Goal: Navigation & Orientation: Find specific page/section

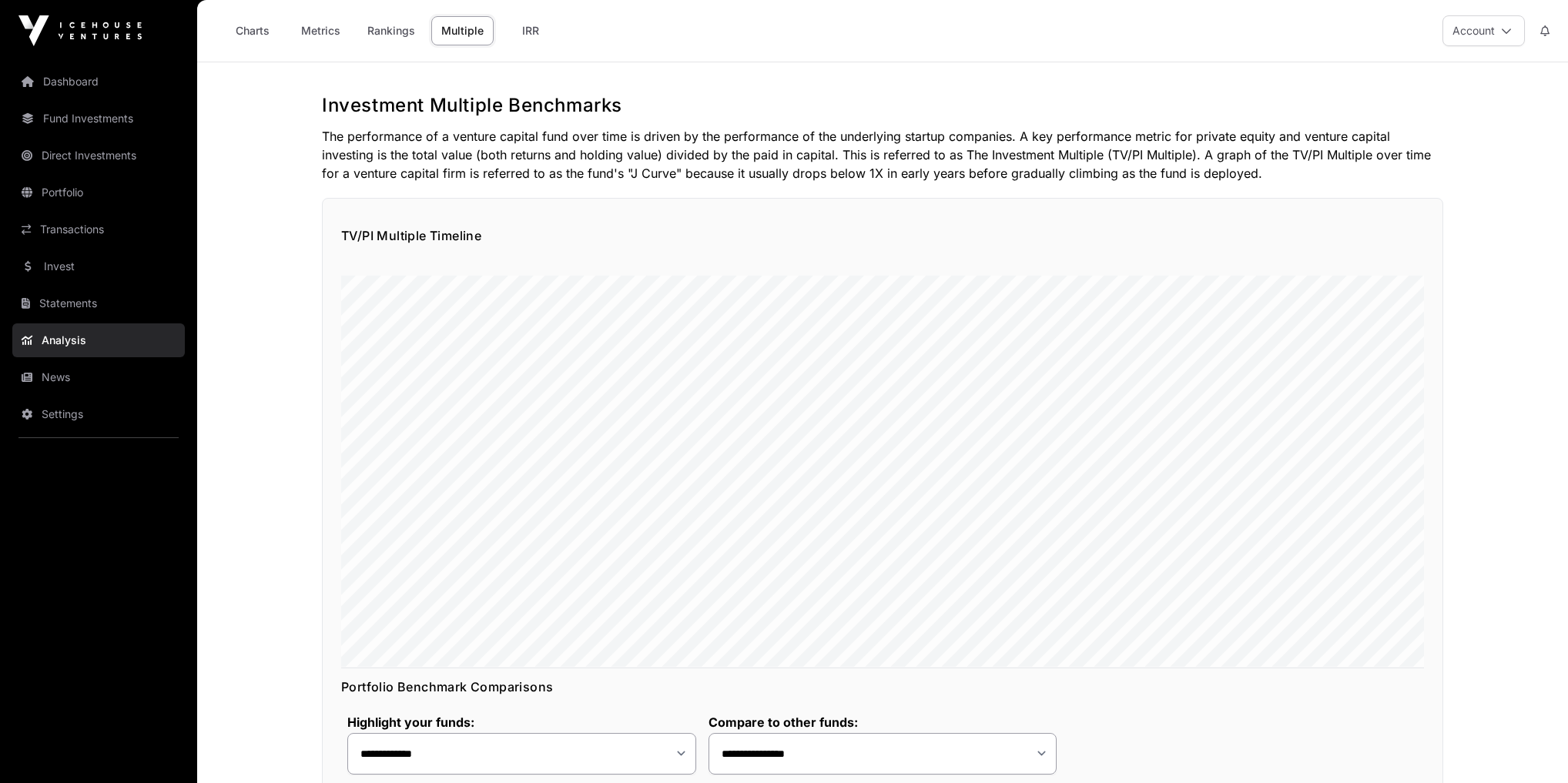
select select "**"
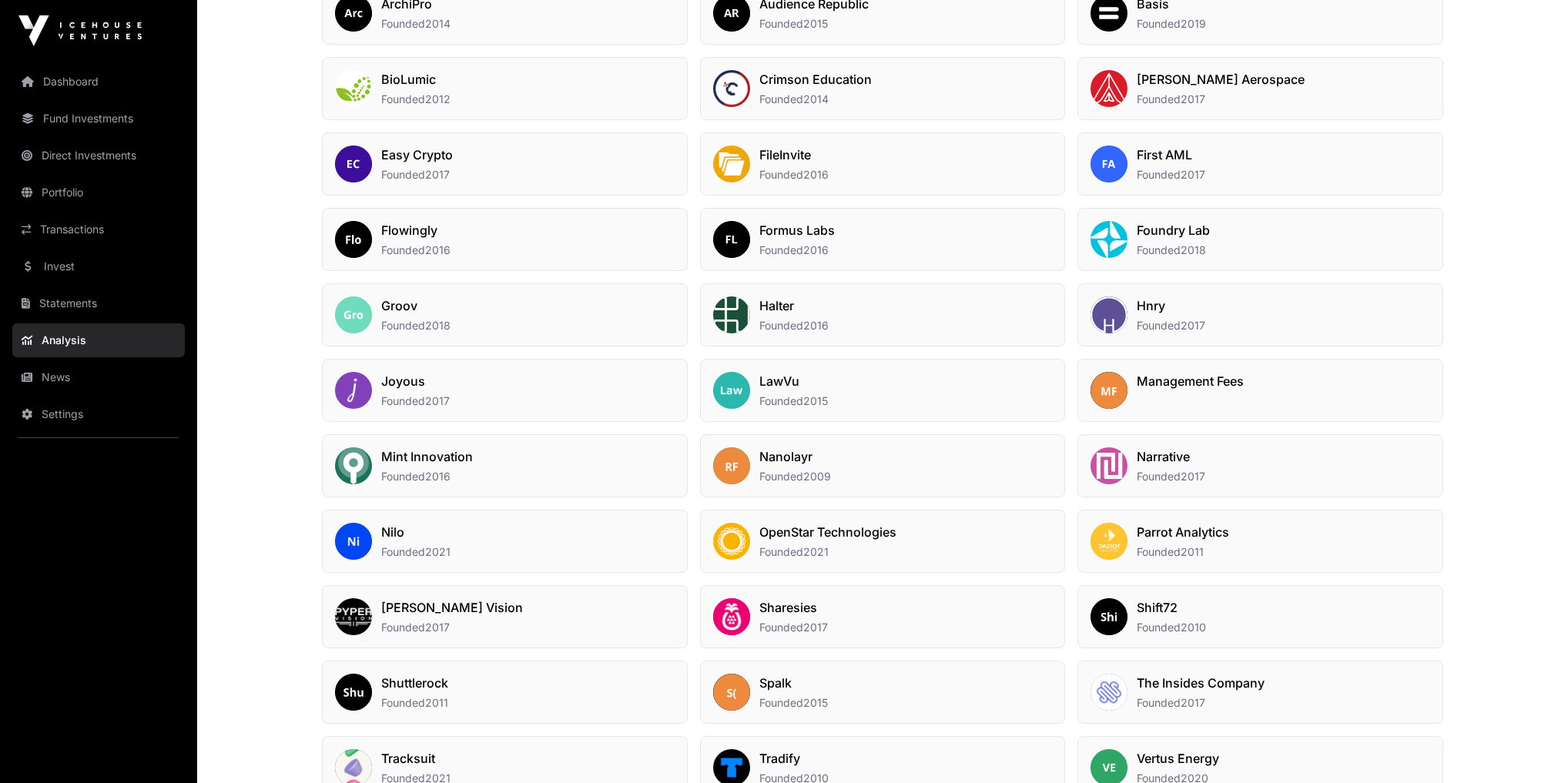
click at [58, 382] on link "News" at bounding box center [98, 377] width 173 height 34
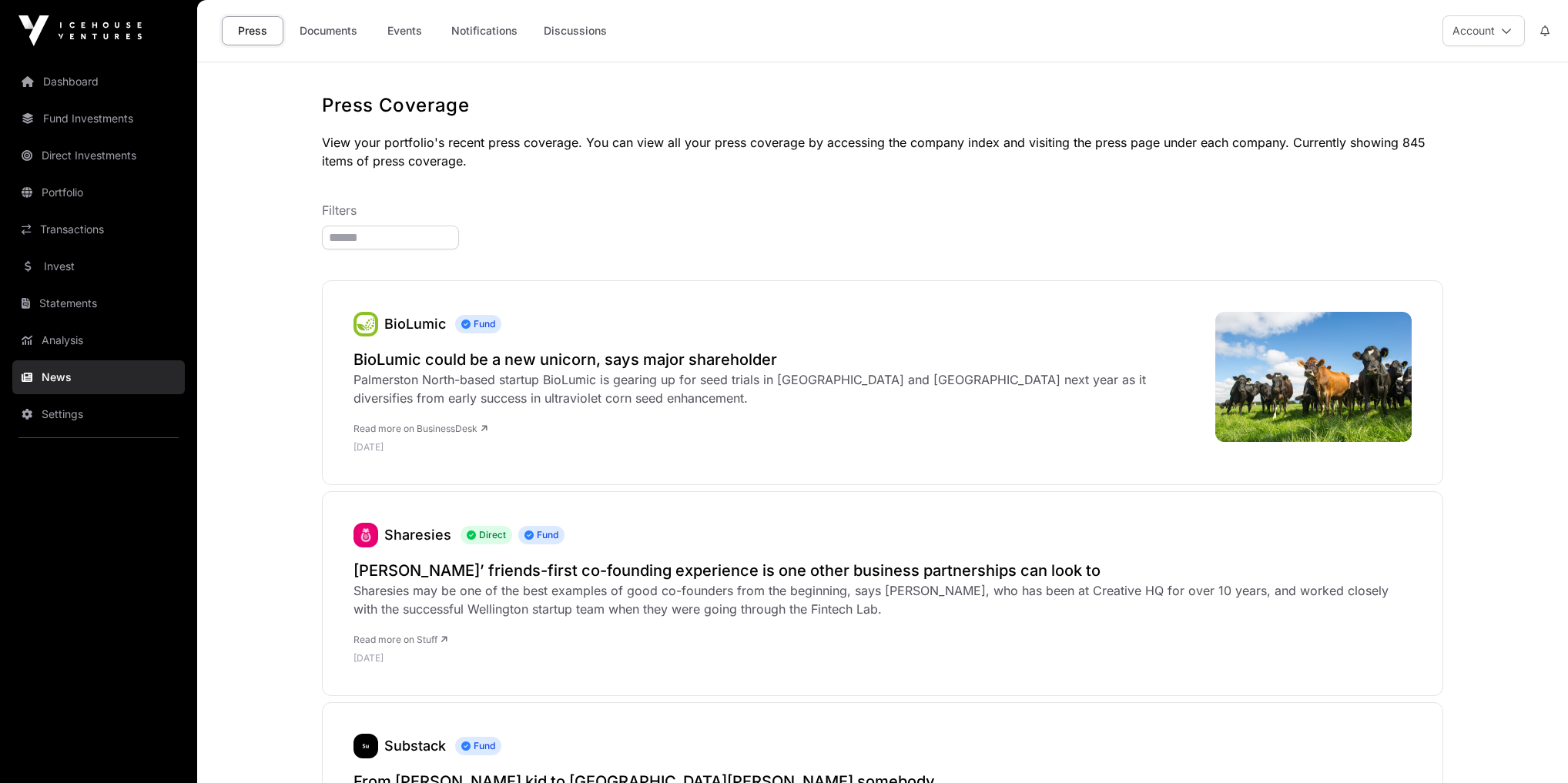
click at [398, 27] on link "Events" at bounding box center [404, 31] width 62 height 29
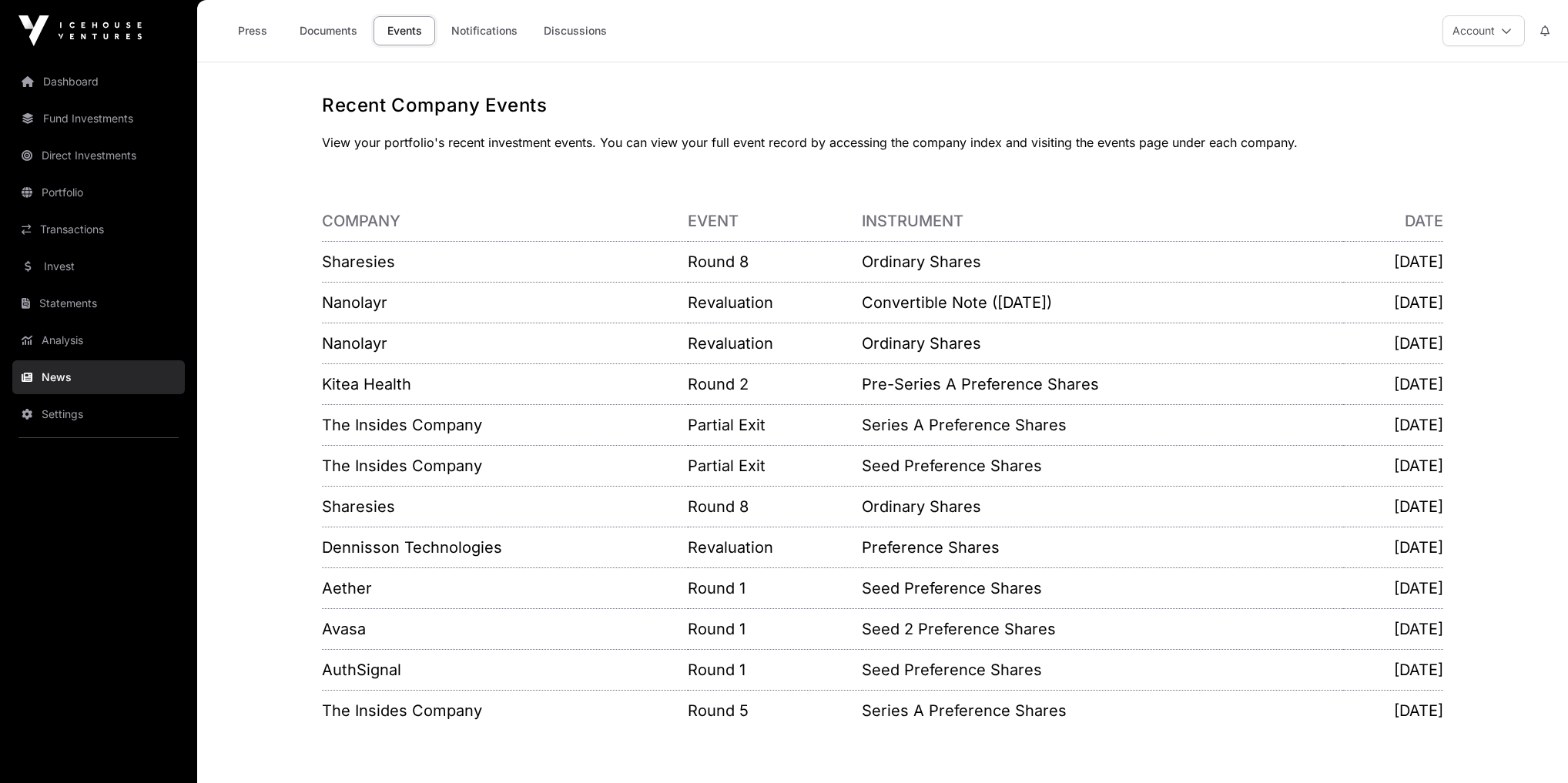
click at [476, 24] on link "Notifications" at bounding box center [485, 31] width 86 height 29
